Goal: Task Accomplishment & Management: Use online tool/utility

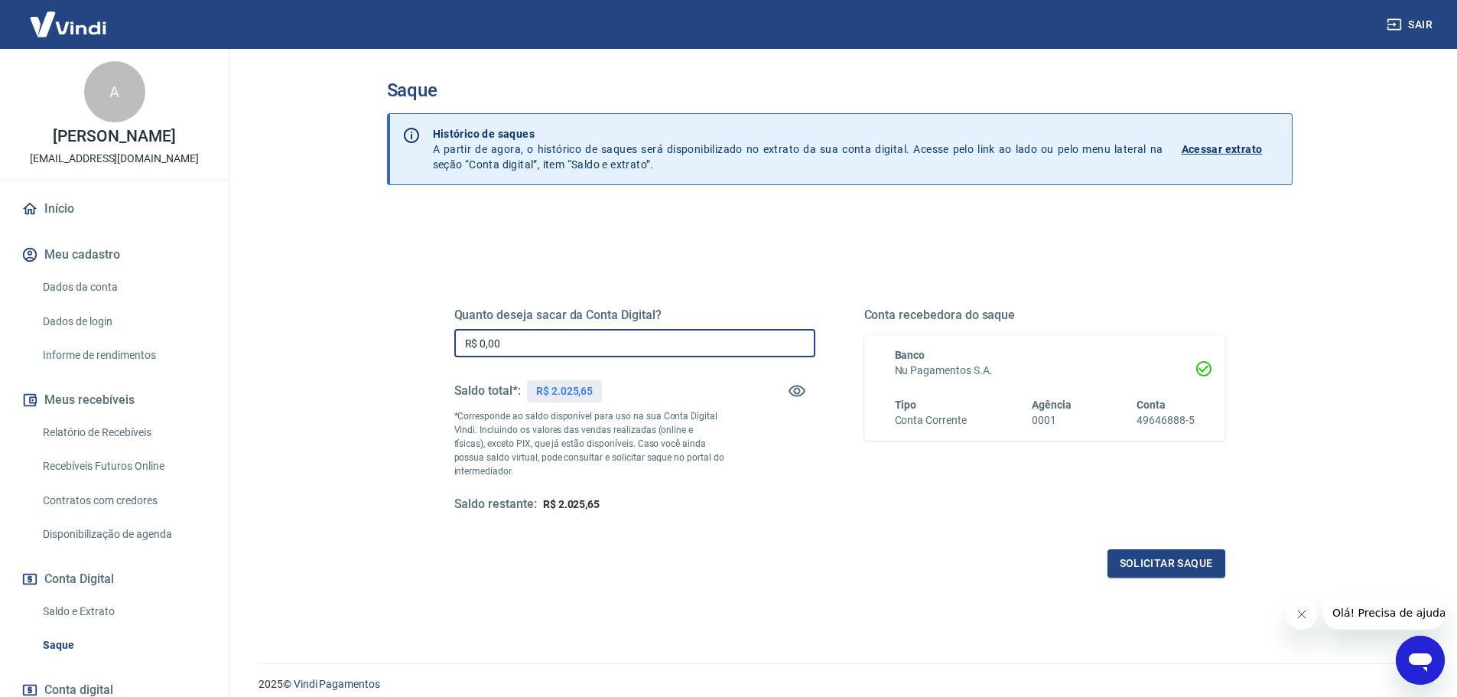
drag, startPoint x: 583, startPoint y: 341, endPoint x: 345, endPoint y: 331, distance: 238.0
click at [356, 331] on div "Saque Histórico de saques A partir de agora, o histórico de saques será disponi…" at bounding box center [839, 347] width 979 height 596
type input "R$ 2.025,65"
click at [817, 562] on div "Solicitar saque" at bounding box center [839, 563] width 771 height 28
click at [1154, 557] on button "Solicitar saque" at bounding box center [1166, 563] width 118 height 28
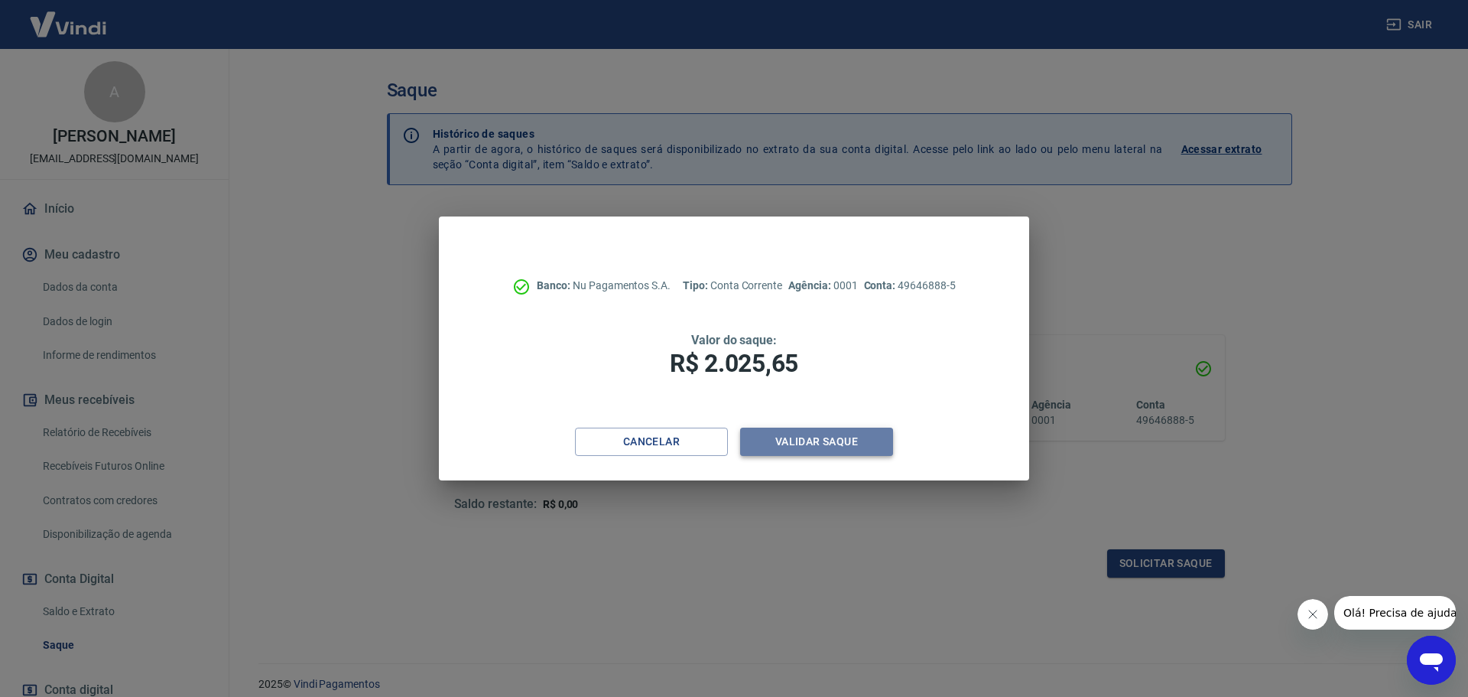
click at [801, 440] on button "Validar saque" at bounding box center [816, 441] width 153 height 28
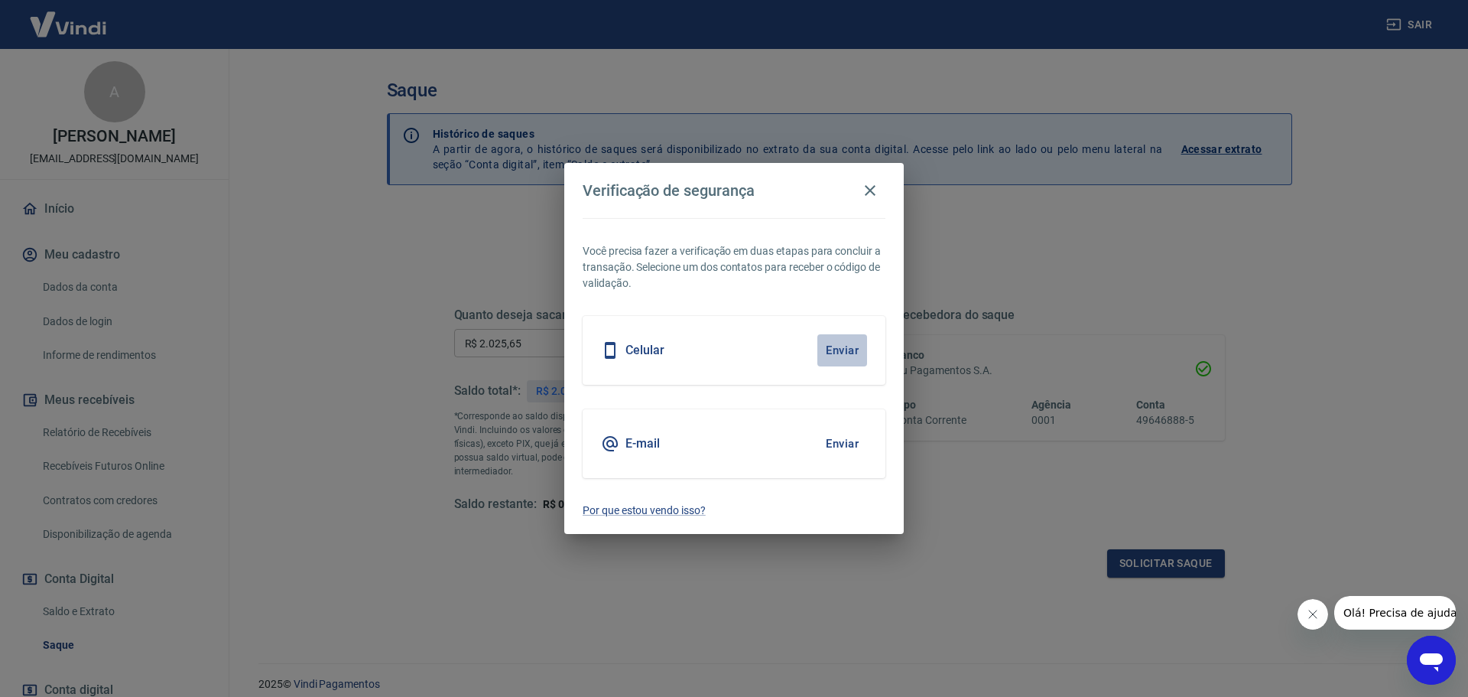
click at [844, 347] on button "Enviar" at bounding box center [842, 350] width 50 height 32
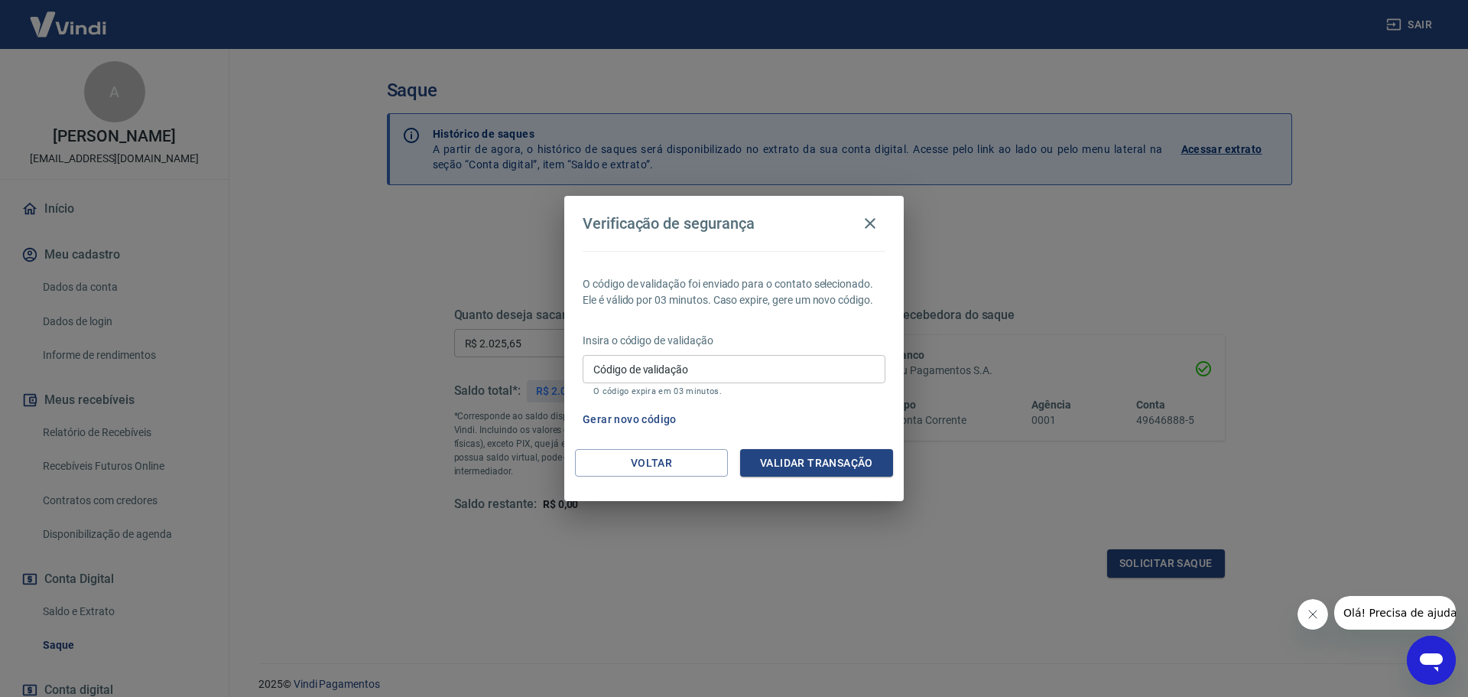
click at [721, 366] on input "Código de validação" at bounding box center [734, 369] width 303 height 28
type input "638628"
click at [801, 457] on button "Validar transação" at bounding box center [816, 463] width 153 height 28
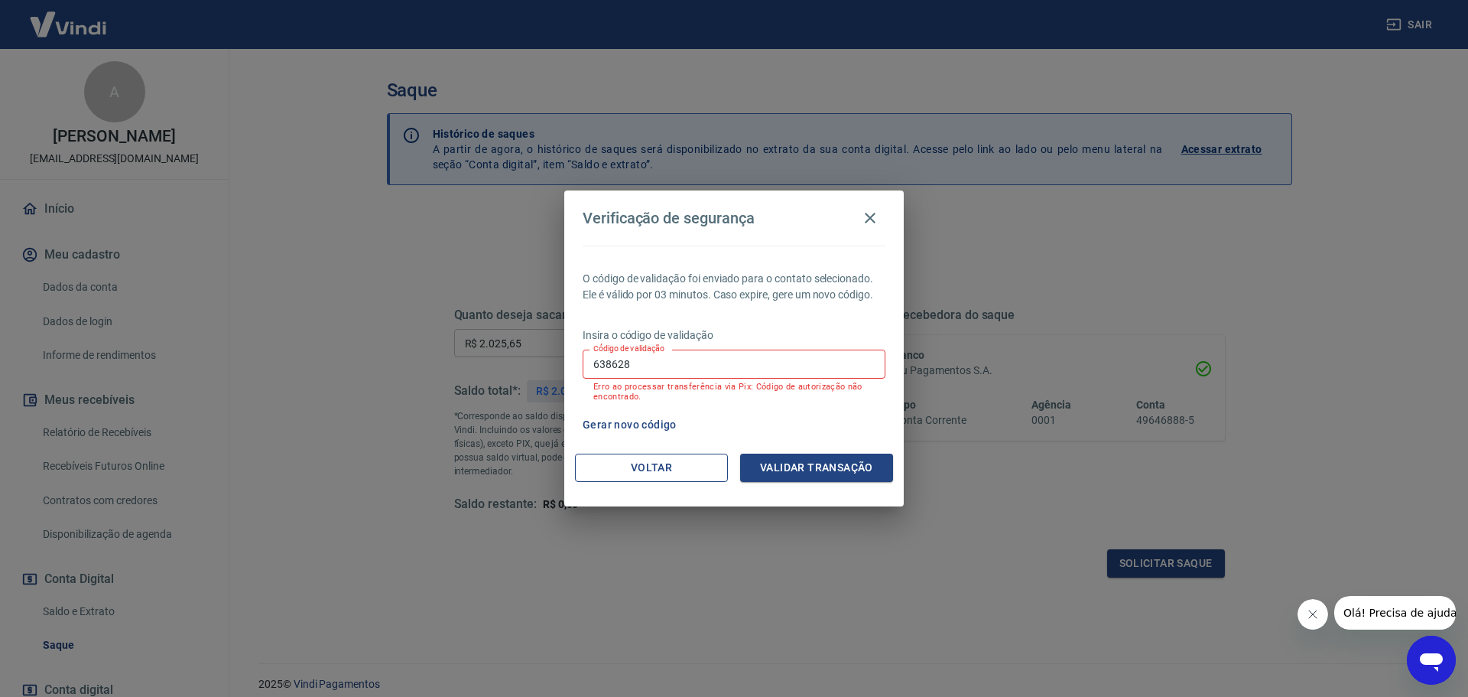
click at [673, 466] on button "Voltar" at bounding box center [651, 467] width 153 height 28
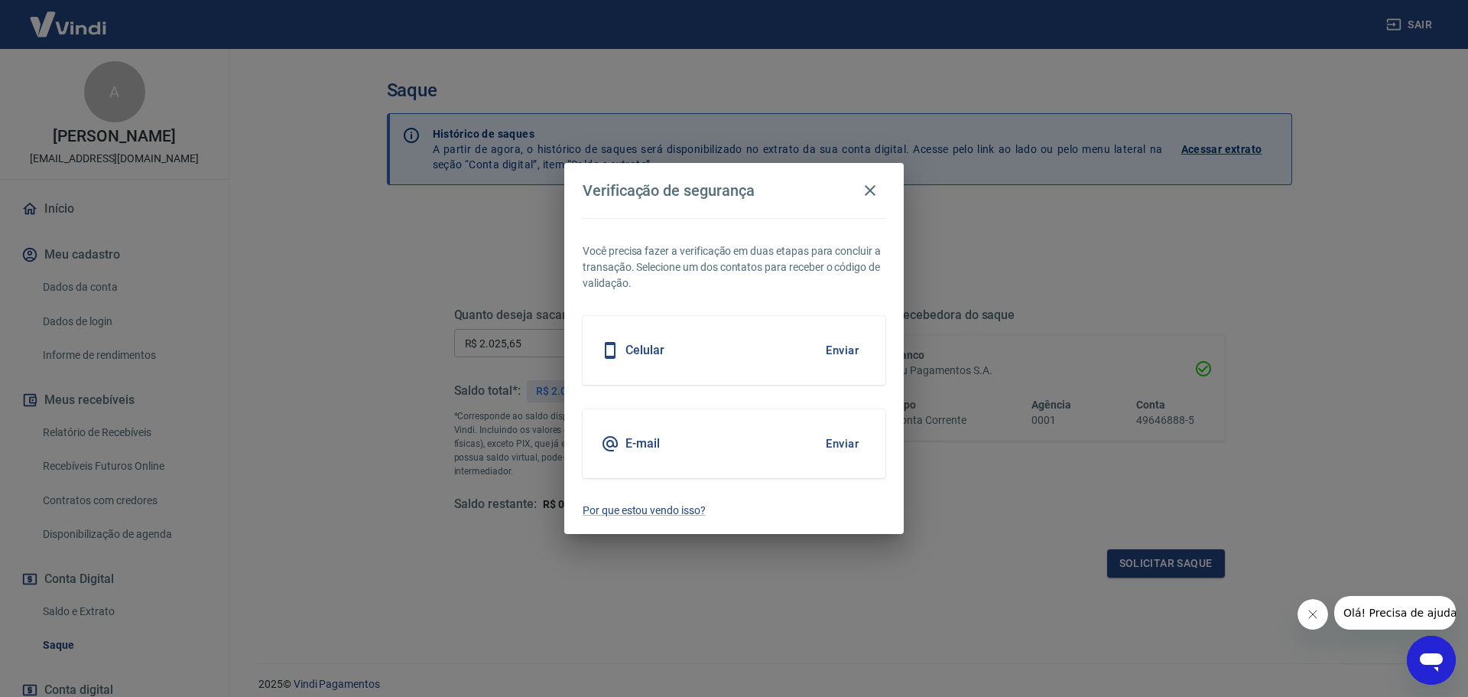
click at [841, 447] on button "Enviar" at bounding box center [842, 443] width 50 height 32
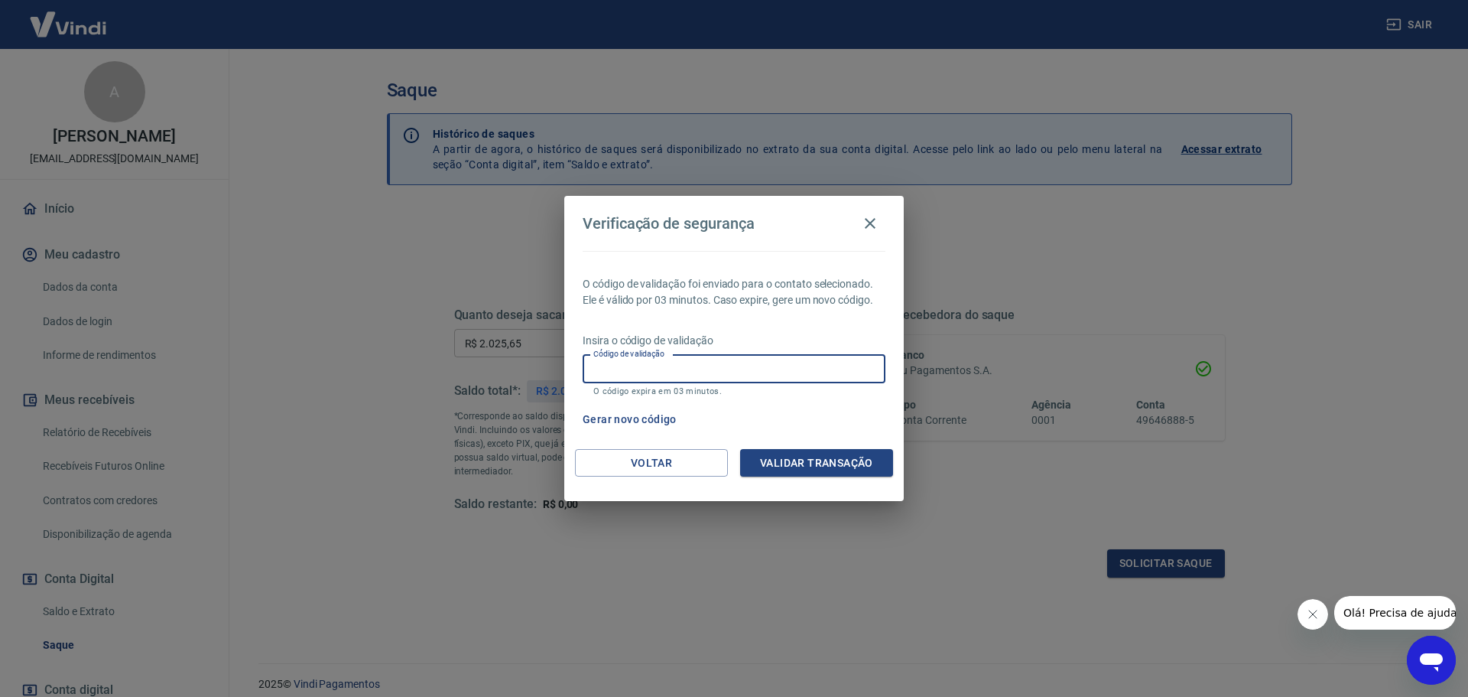
click at [698, 375] on input "Código de validação" at bounding box center [734, 369] width 303 height 28
type input "969457"
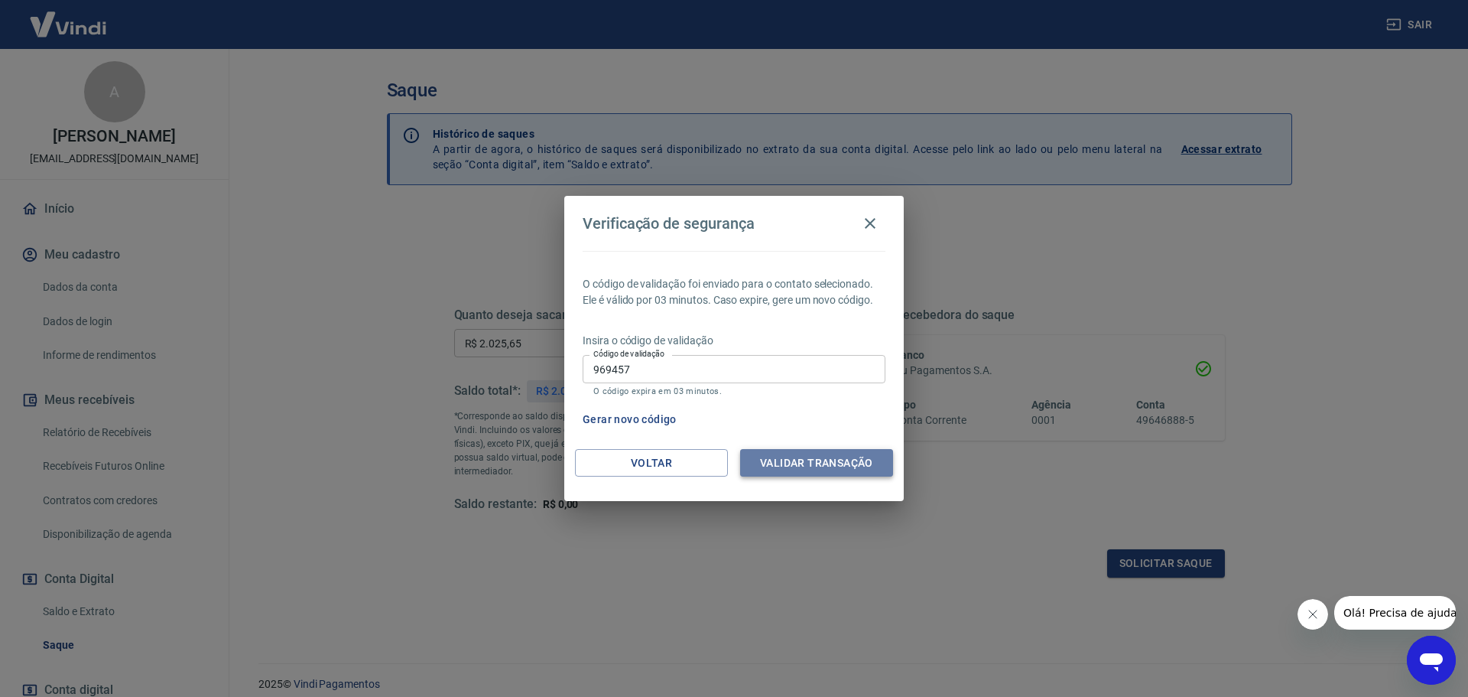
click at [858, 462] on button "Validar transação" at bounding box center [816, 463] width 153 height 28
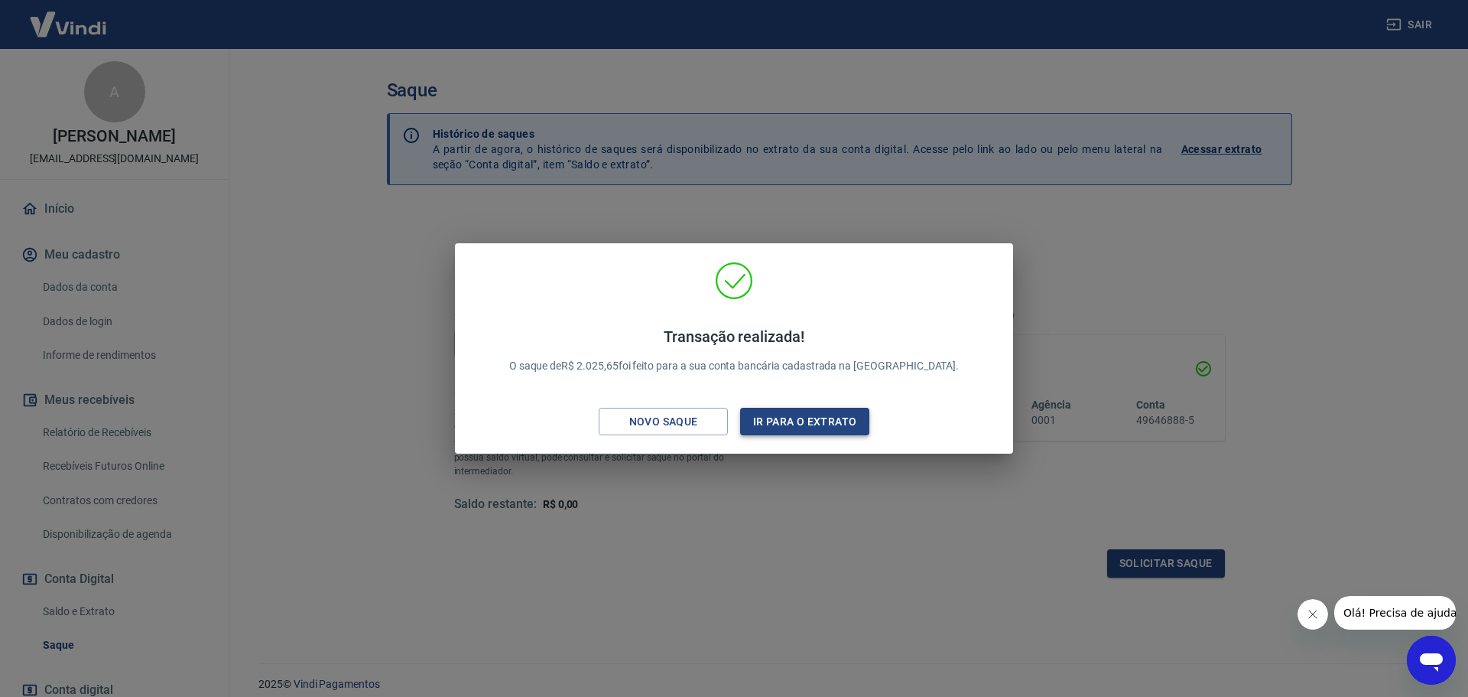
click at [811, 425] on button "Ir para o extrato" at bounding box center [804, 422] width 129 height 28
